Goal: Entertainment & Leisure: Consume media (video, audio)

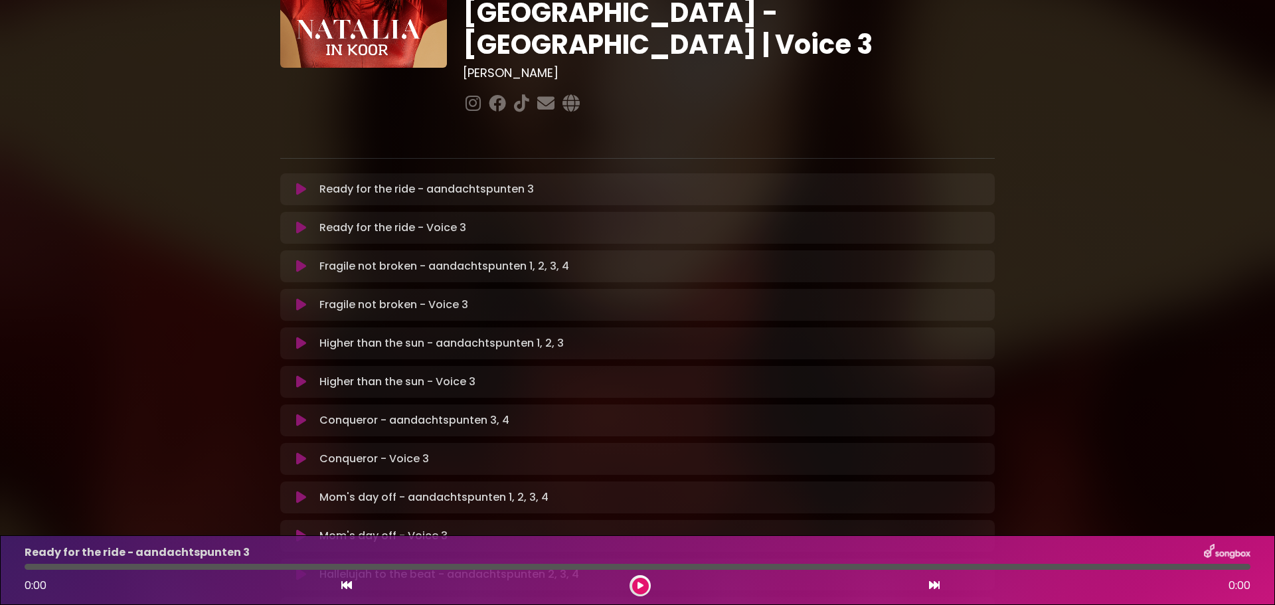
scroll to position [146, 0]
click at [299, 183] on icon at bounding box center [301, 189] width 10 height 13
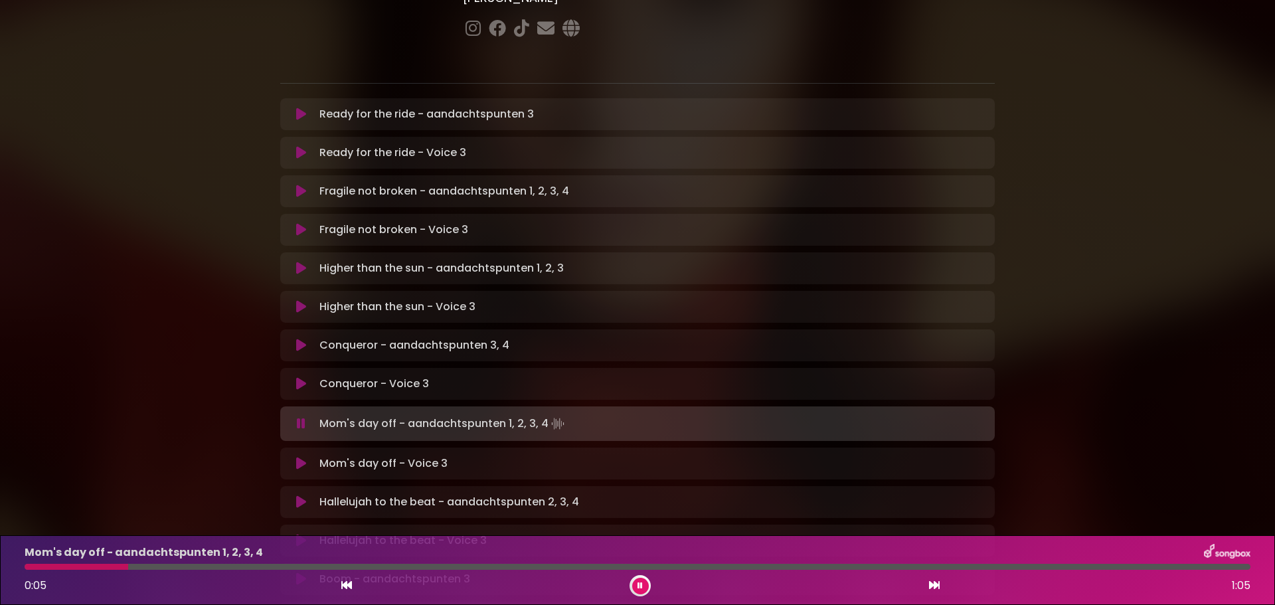
scroll to position [222, 0]
click at [299, 495] on icon at bounding box center [301, 501] width 10 height 13
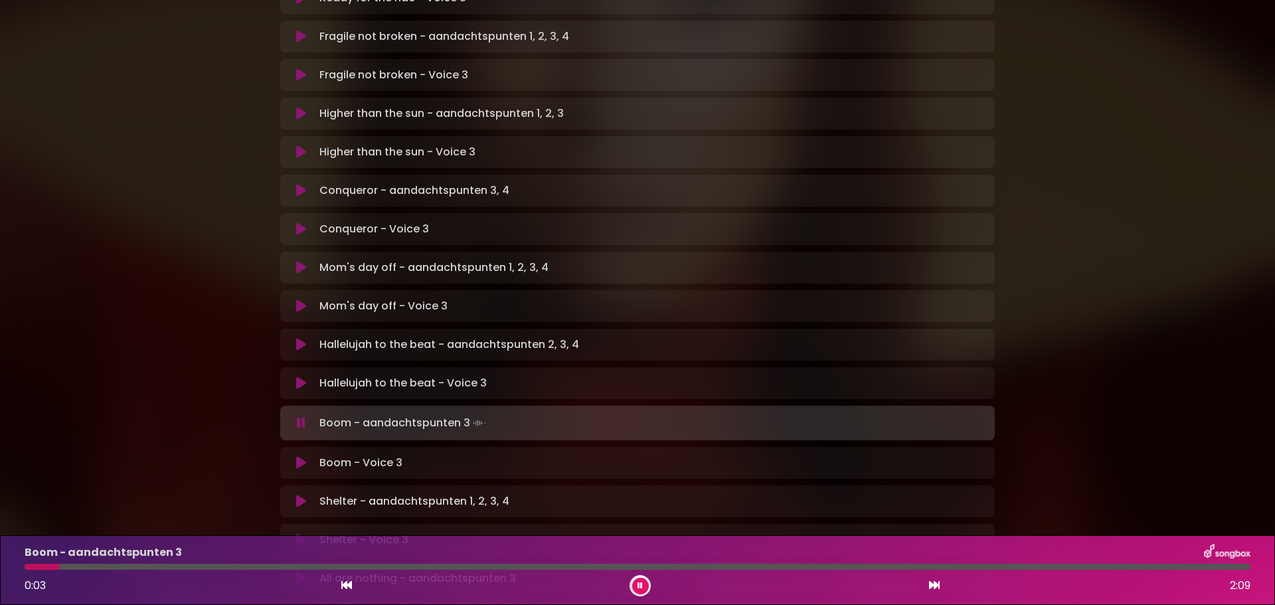
scroll to position [377, 0]
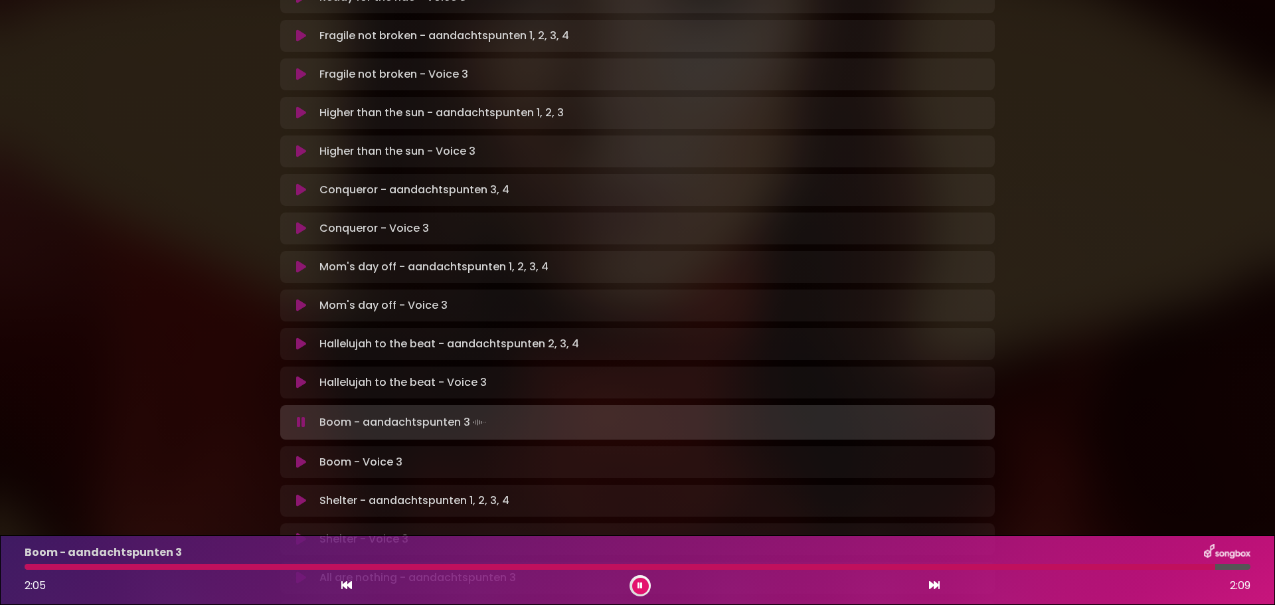
click at [305, 455] on icon at bounding box center [301, 461] width 10 height 13
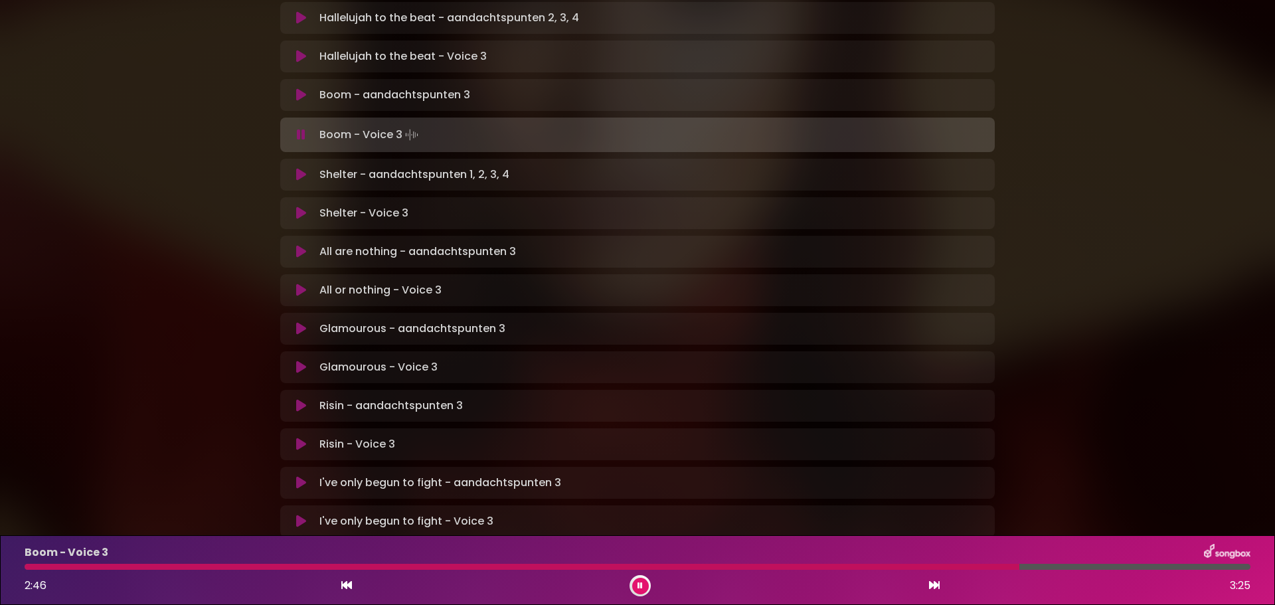
scroll to position [703, 0]
click at [635, 582] on button at bounding box center [640, 586] width 17 height 17
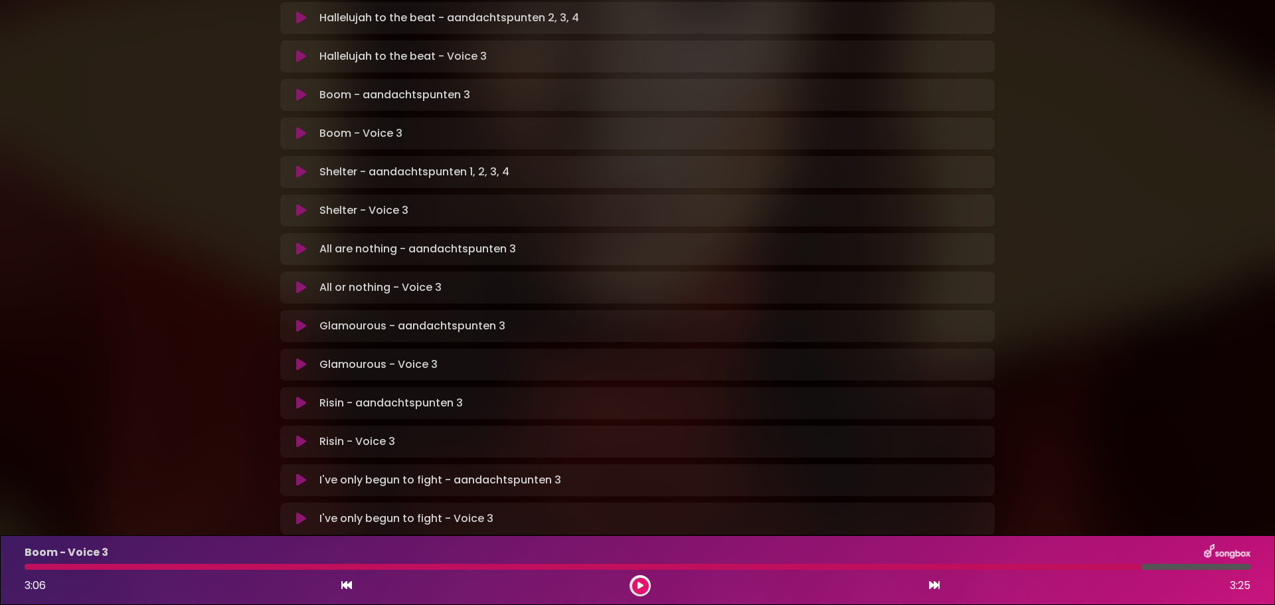
click at [299, 204] on icon at bounding box center [301, 210] width 10 height 13
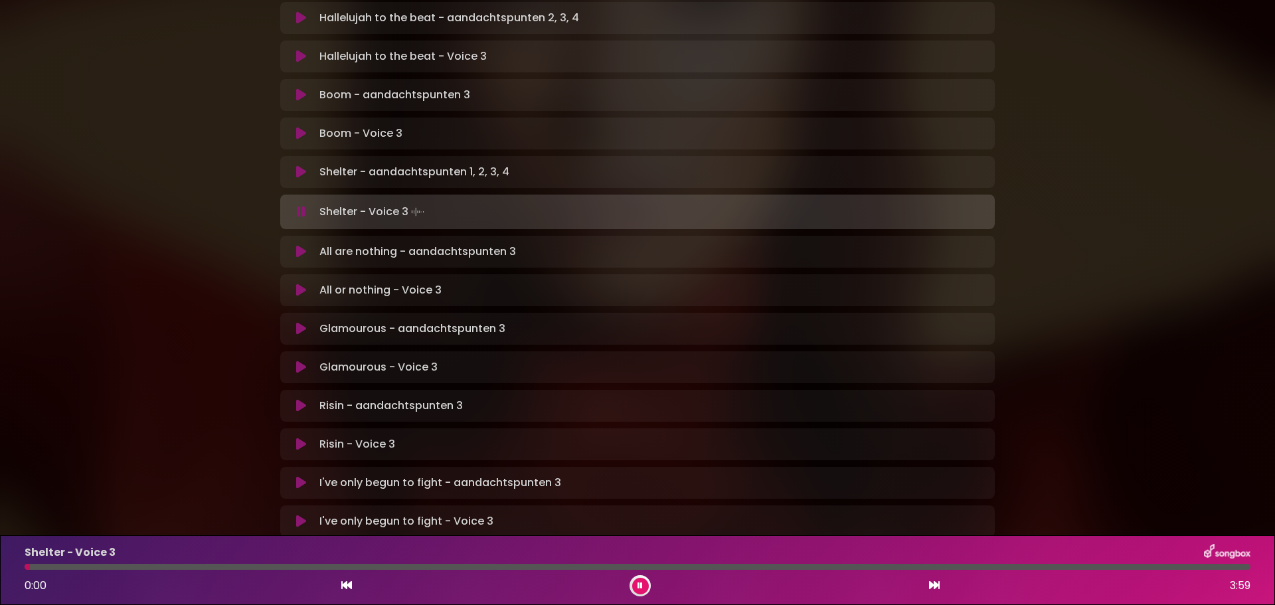
click at [303, 205] on icon at bounding box center [301, 211] width 9 height 13
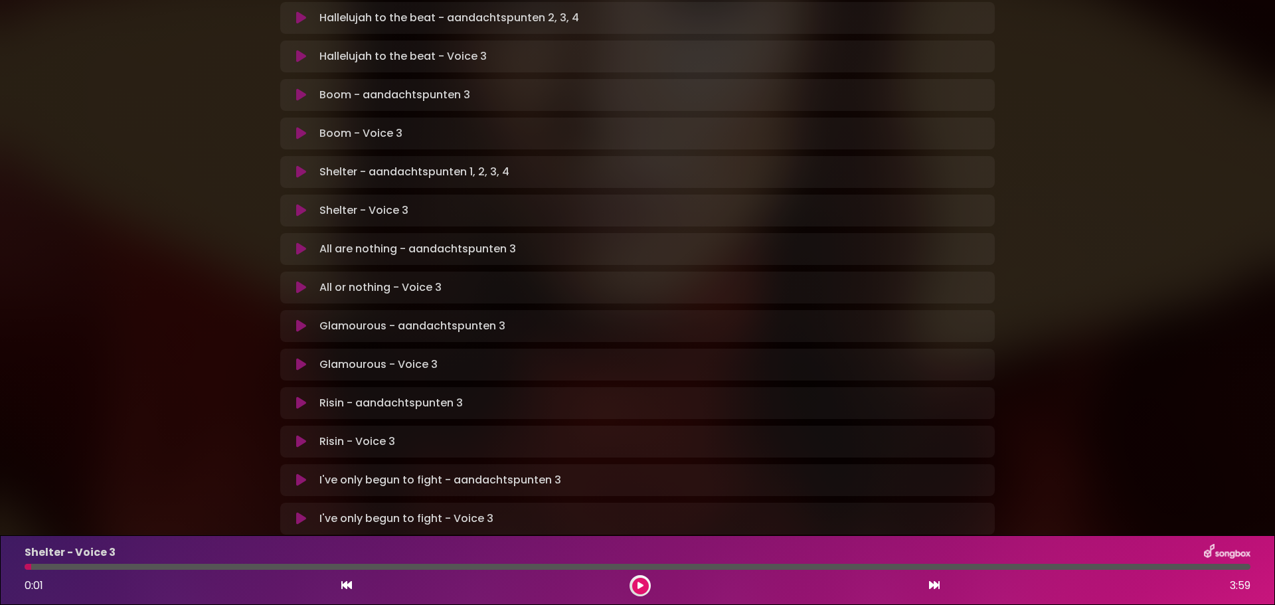
click at [299, 165] on icon at bounding box center [301, 171] width 10 height 13
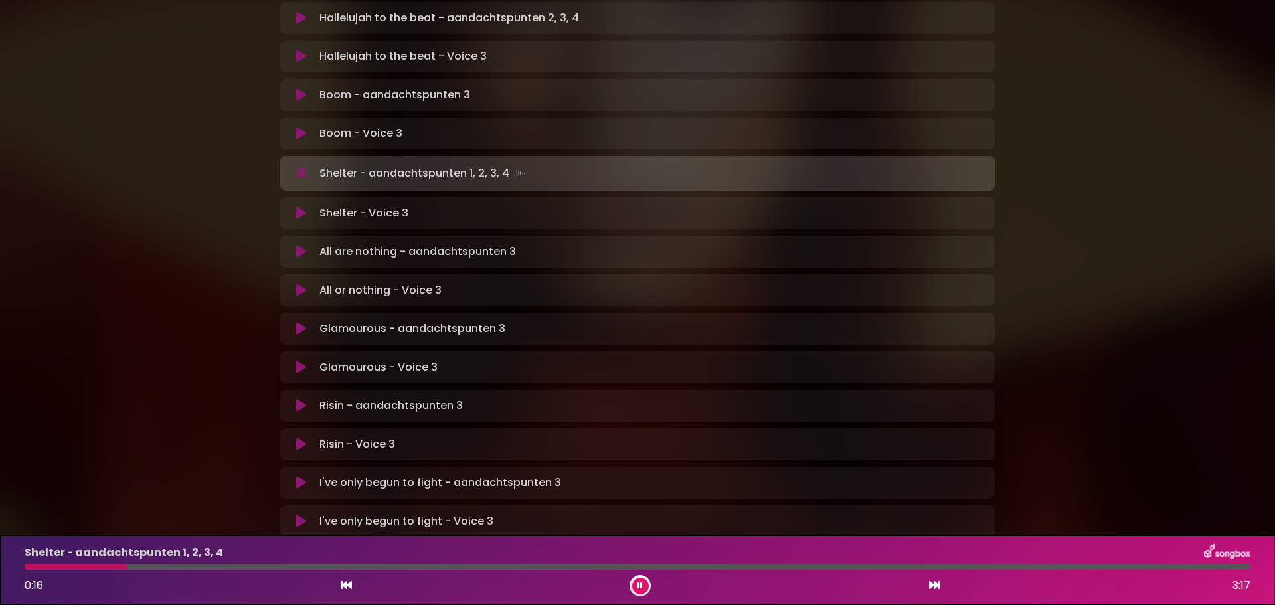
click at [173, 565] on div at bounding box center [638, 567] width 1226 height 6
click at [215, 567] on div at bounding box center [638, 567] width 1226 height 6
click at [382, 569] on div at bounding box center [638, 567] width 1226 height 6
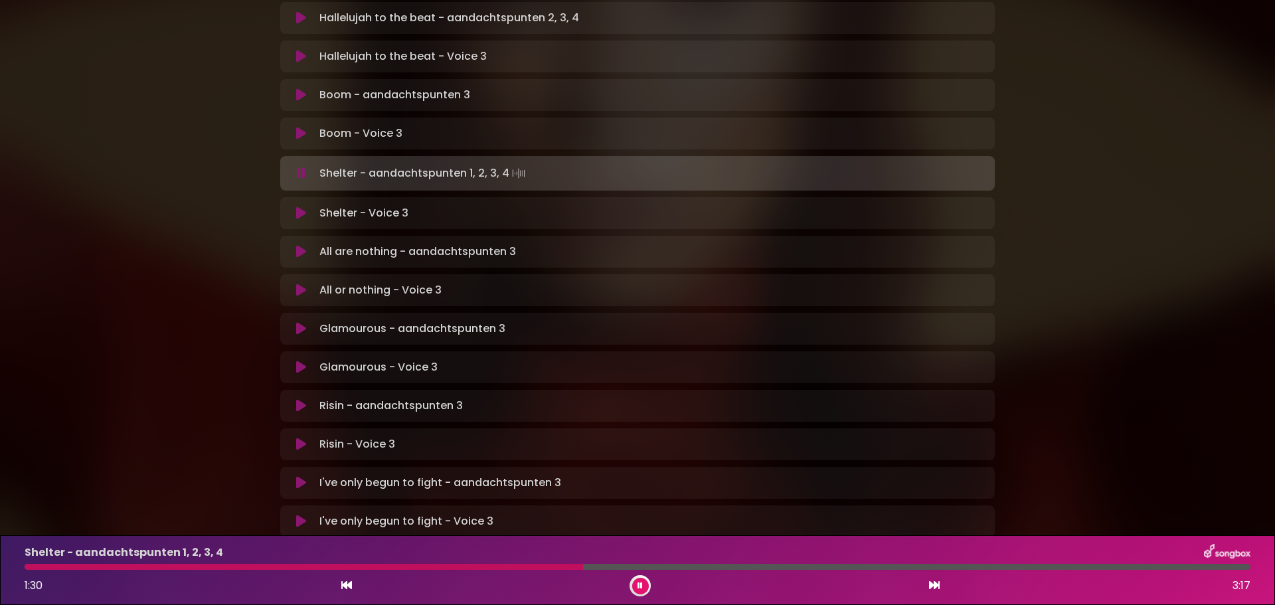
click at [622, 560] on div "Shelter - aandachtspunten 1, 2, 3, 4" at bounding box center [638, 552] width 1242 height 17
click at [625, 567] on div at bounding box center [638, 567] width 1226 height 6
click at [665, 564] on div at bounding box center [638, 567] width 1226 height 6
click at [736, 564] on div at bounding box center [638, 567] width 1226 height 6
click at [856, 566] on div at bounding box center [638, 567] width 1226 height 6
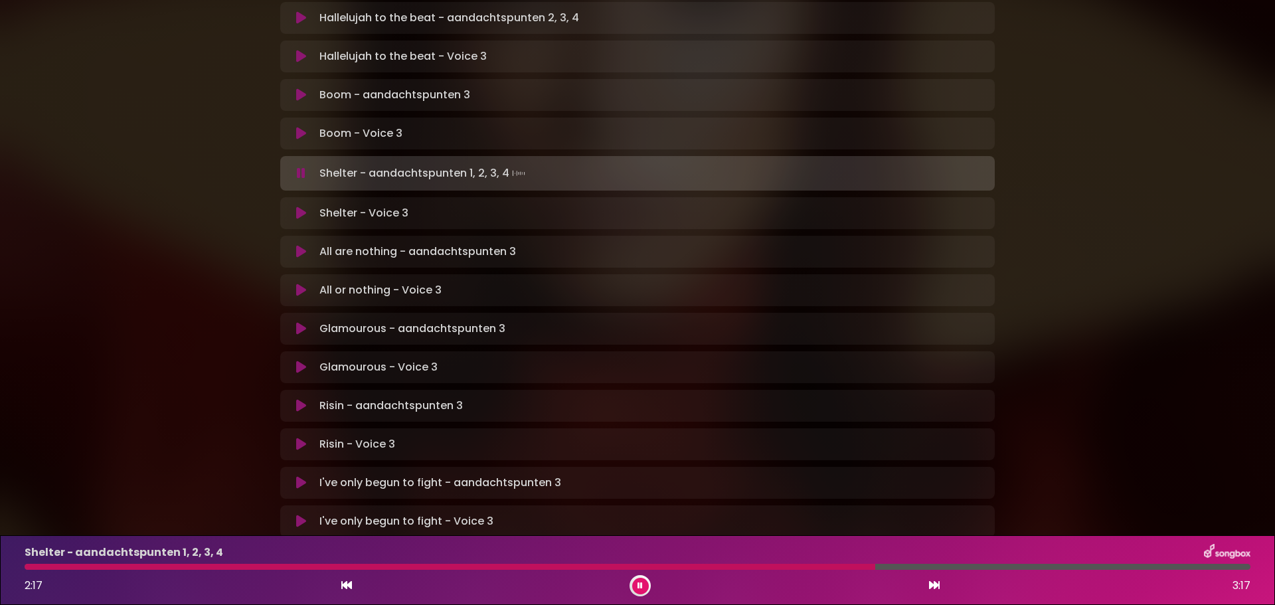
click at [931, 563] on div "Shelter - aandachtspunten 1, 2, 3, 4 2:17 3:17" at bounding box center [638, 570] width 1242 height 52
click at [931, 563] on div "Shelter - aandachtspunten 1, 2, 3, 4 2:18 3:17" at bounding box center [638, 570] width 1242 height 52
click at [937, 568] on div at bounding box center [638, 567] width 1226 height 6
click at [937, 568] on div at bounding box center [482, 567] width 914 height 6
click at [1068, 566] on div at bounding box center [638, 567] width 1226 height 6
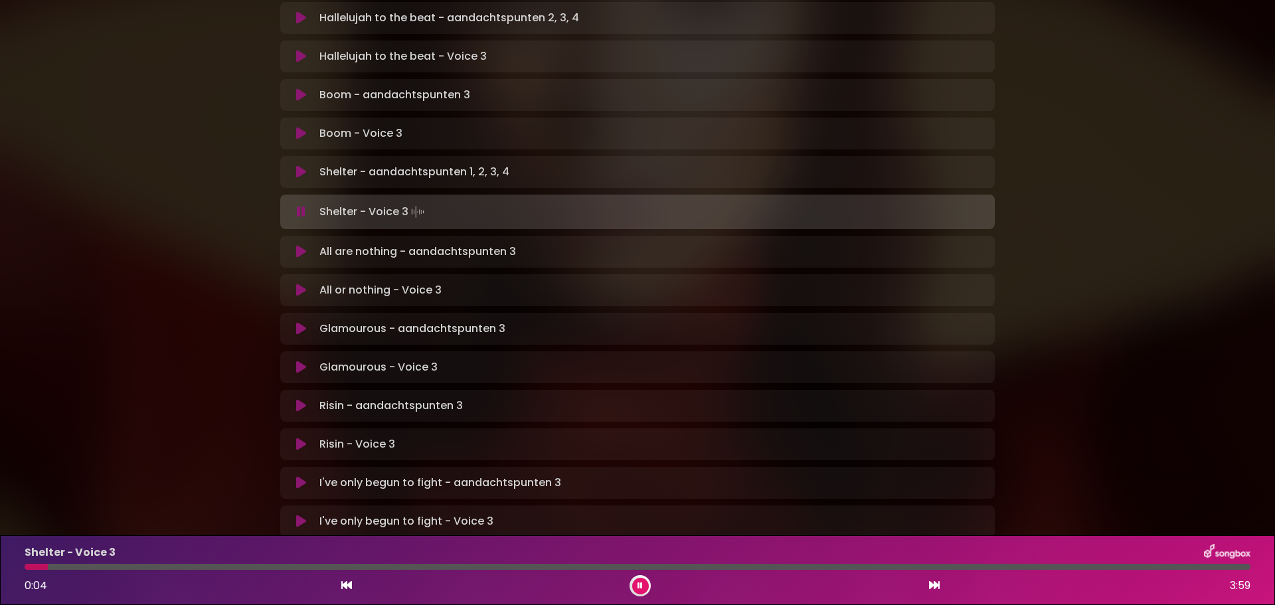
scroll to position [741, 0]
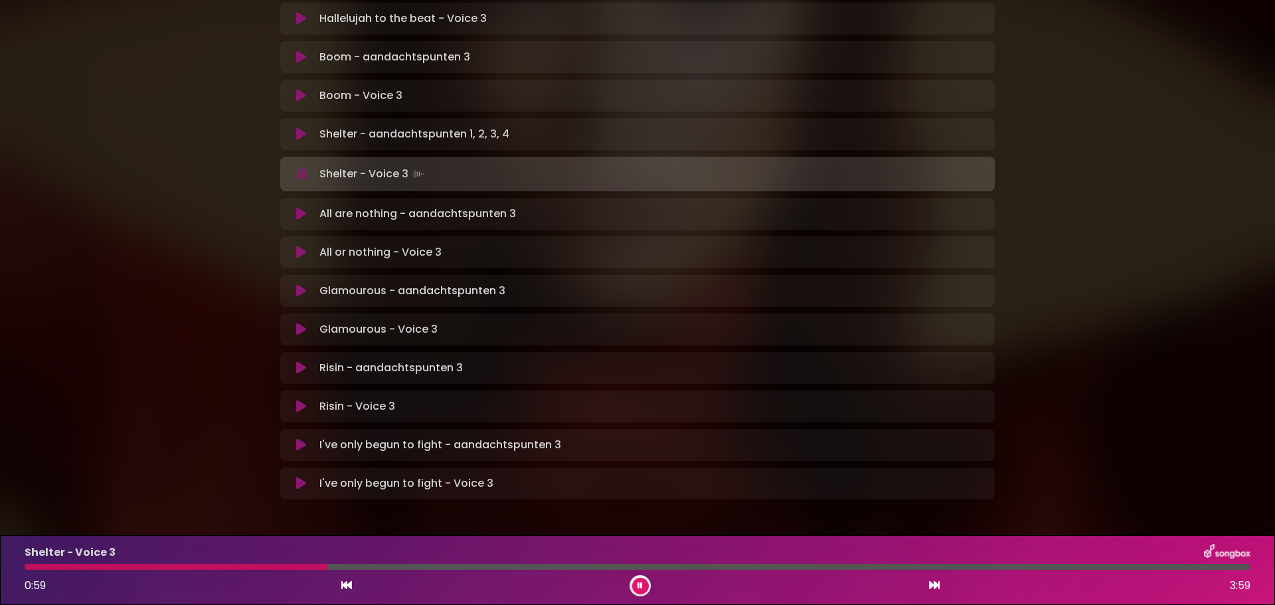
click at [299, 167] on icon at bounding box center [301, 173] width 9 height 13
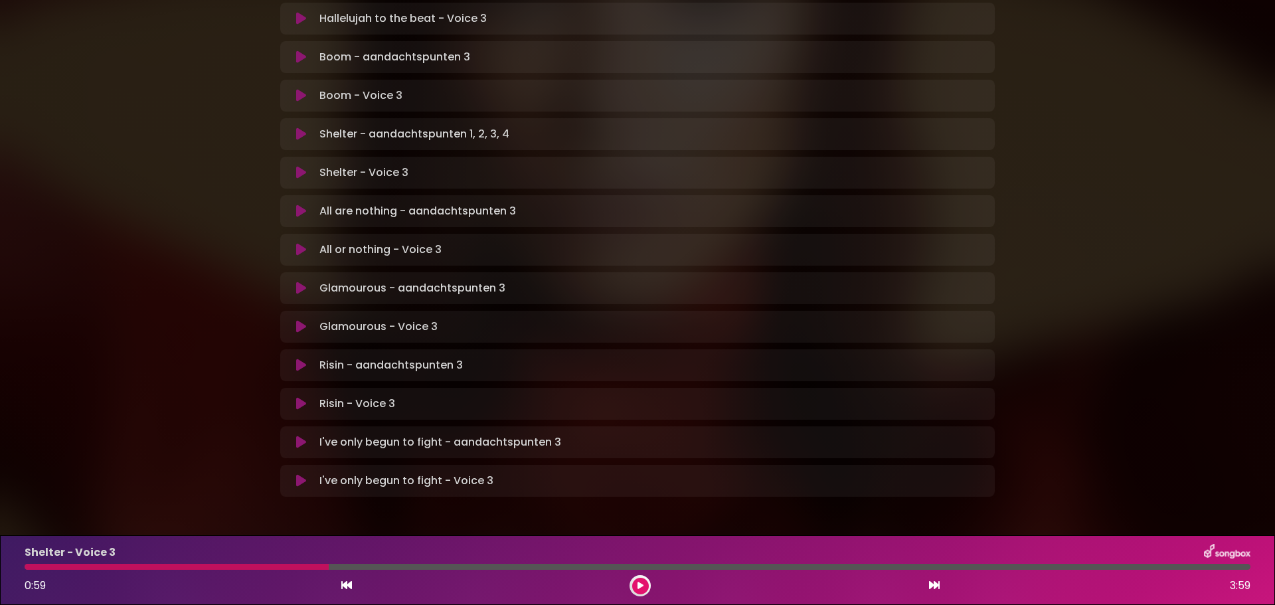
scroll to position [738, 0]
click at [303, 284] on icon at bounding box center [301, 290] width 10 height 13
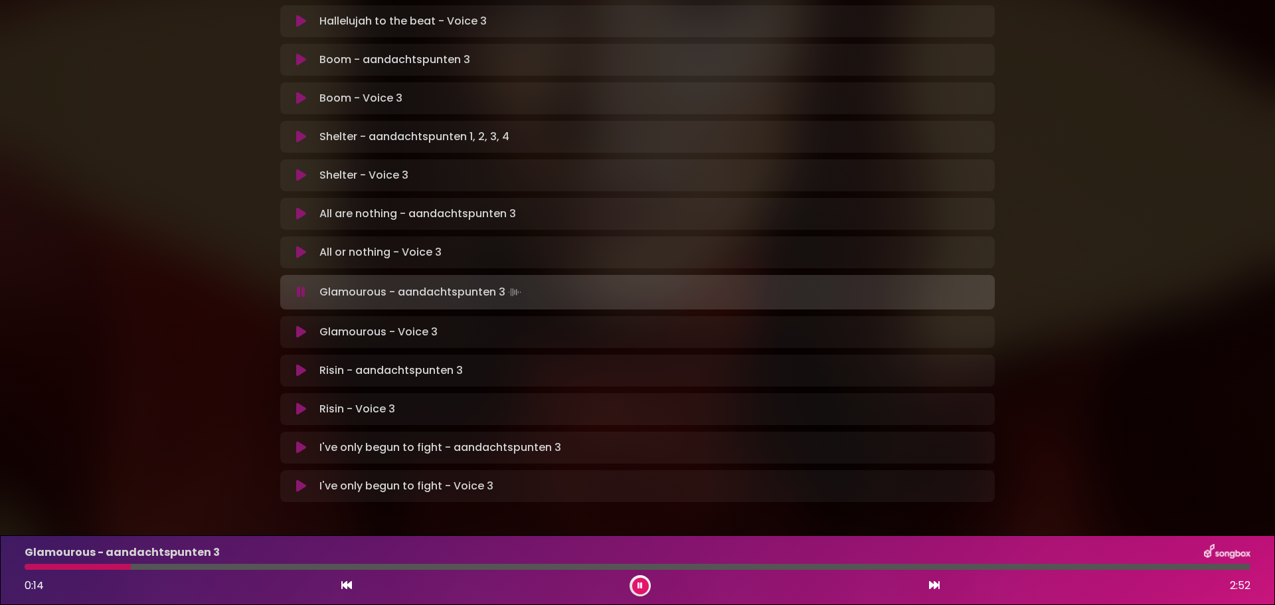
click at [282, 567] on div at bounding box center [638, 567] width 1226 height 6
click at [467, 566] on div at bounding box center [638, 567] width 1226 height 6
click at [556, 565] on div at bounding box center [638, 567] width 1226 height 6
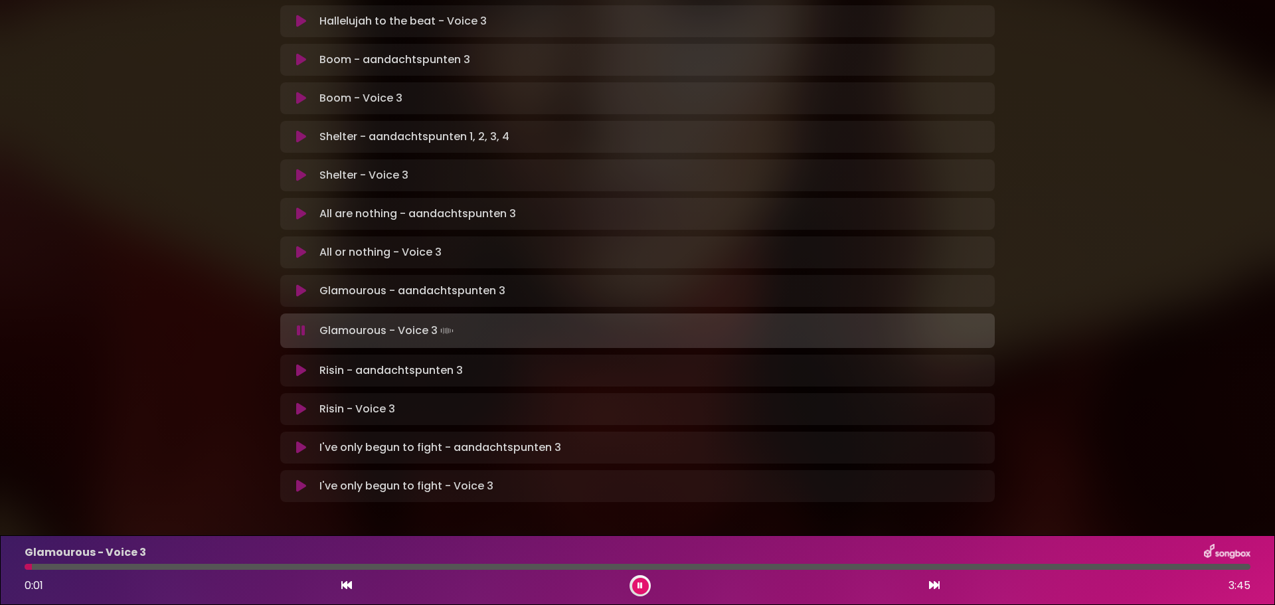
click at [299, 324] on icon at bounding box center [301, 330] width 9 height 13
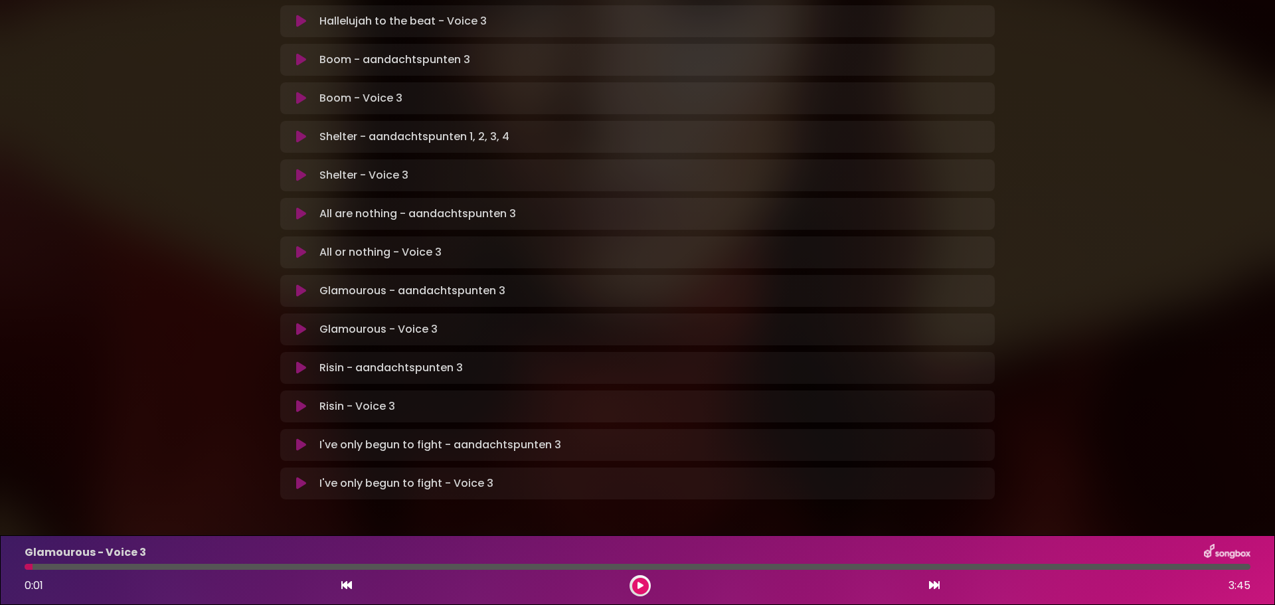
click at [293, 361] on button at bounding box center [301, 367] width 26 height 13
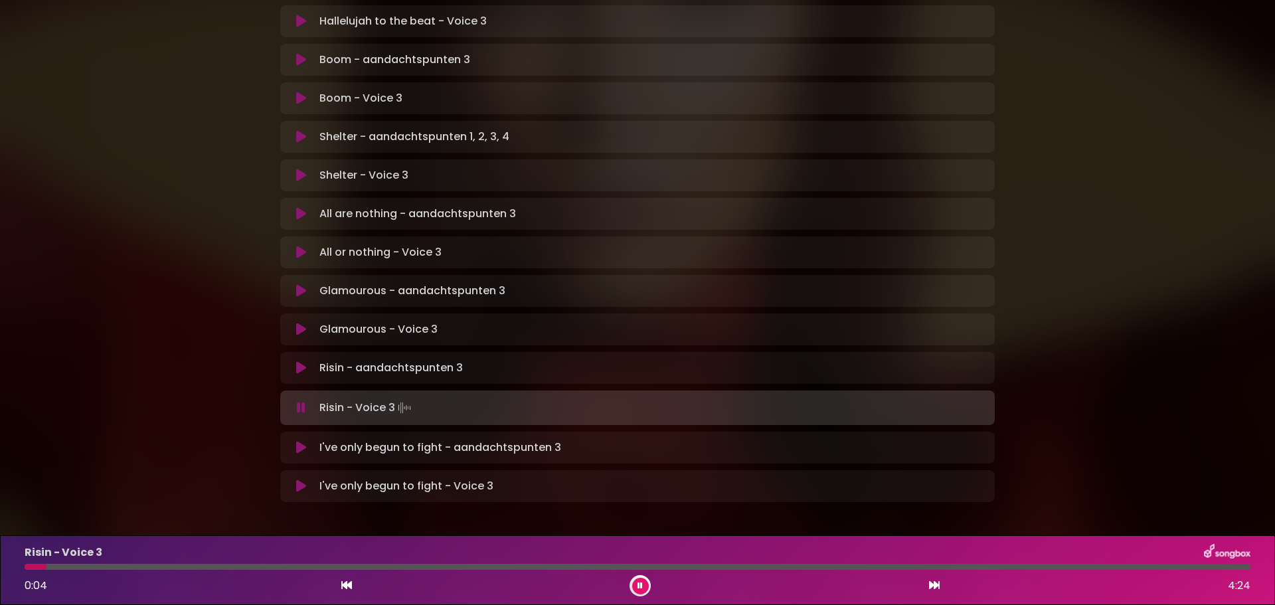
click at [639, 586] on icon at bounding box center [639, 586] width 5 height 8
